Goal: Information Seeking & Learning: Compare options

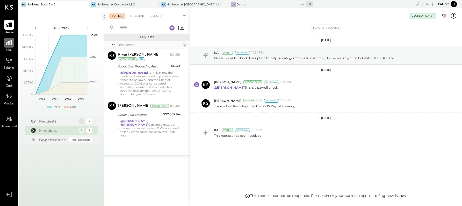
click at [10, 45] on icon at bounding box center [9, 42] width 7 height 7
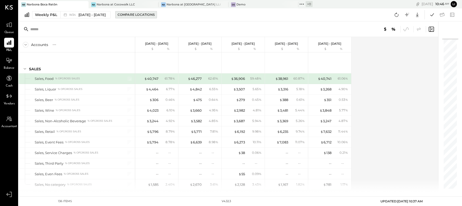
click at [131, 16] on div "Compare Locations" at bounding box center [136, 14] width 37 height 4
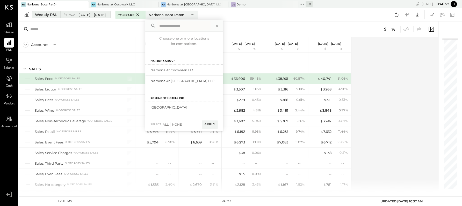
click at [52, 12] on div "Weekly P&L" at bounding box center [46, 14] width 22 height 5
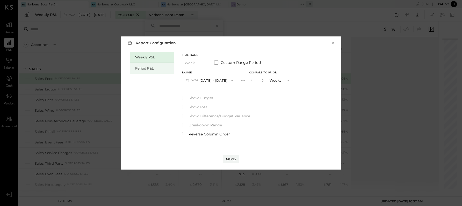
click at [160, 67] on div "Period P&L" at bounding box center [153, 68] width 36 height 5
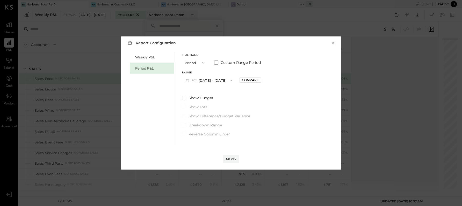
click at [254, 84] on div "Range P09 [DATE] - [DATE] Compare" at bounding box center [221, 78] width 79 height 13
click at [259, 82] on div "Compare" at bounding box center [250, 80] width 17 height 4
click at [270, 81] on div "*" at bounding box center [262, 81] width 28 height 10
click at [262, 81] on icon "button" at bounding box center [261, 80] width 1 height 3
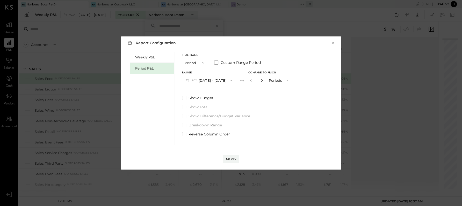
click at [262, 81] on icon "button" at bounding box center [261, 80] width 1 height 3
type input "*"
click at [229, 160] on div "Apply" at bounding box center [231, 159] width 11 height 4
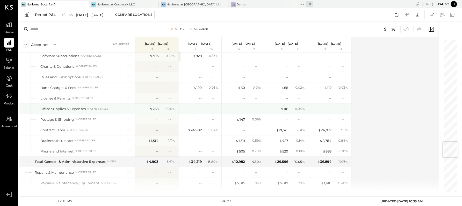
scroll to position [882, 0]
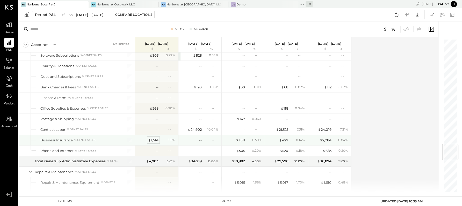
click at [154, 138] on div "$ 1,514" at bounding box center [153, 140] width 10 height 5
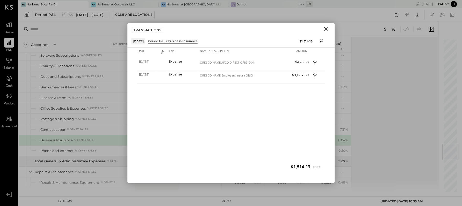
click at [327, 31] on icon "Close" at bounding box center [326, 29] width 6 height 6
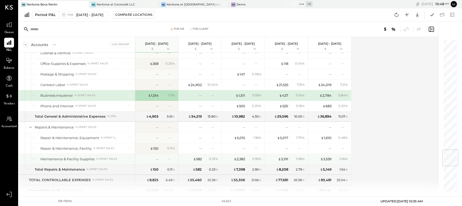
scroll to position [931, 0]
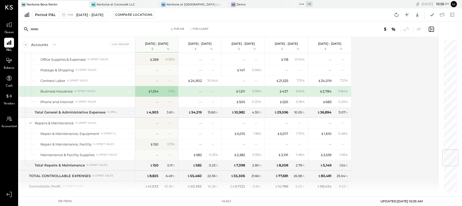
click at [178, 192] on div at bounding box center [199, 202] width 43 height 21
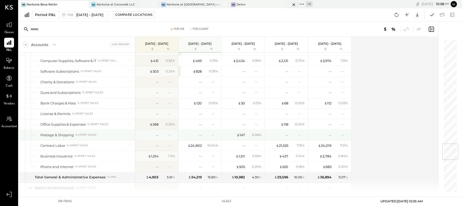
scroll to position [807, 0]
